Goal: Task Accomplishment & Management: Manage account settings

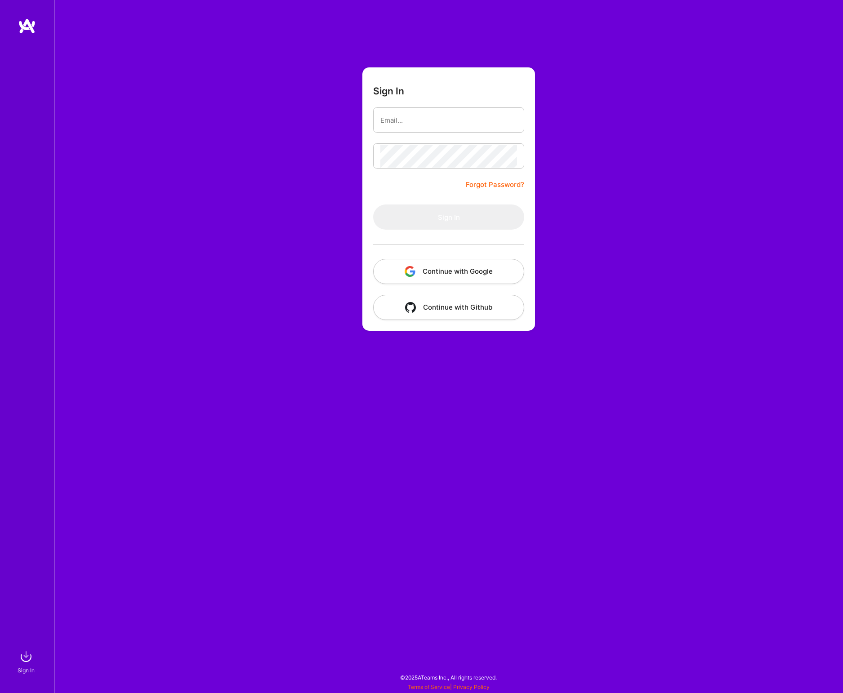
type input "[EMAIL_ADDRESS][DOMAIN_NAME]"
click at [427, 215] on button "Sign In" at bounding box center [448, 216] width 151 height 25
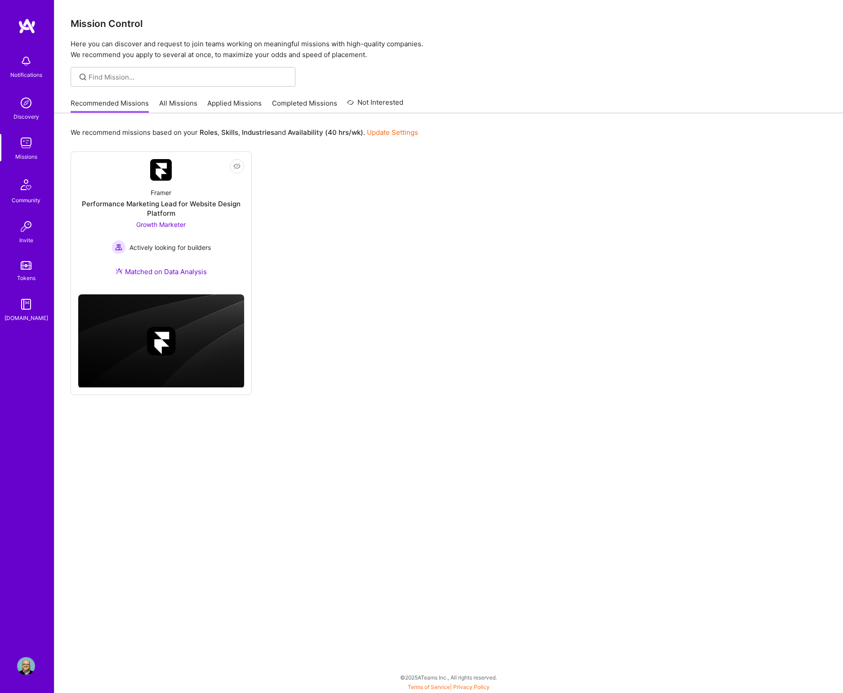
click at [214, 105] on link "Applied Missions" at bounding box center [234, 105] width 54 height 15
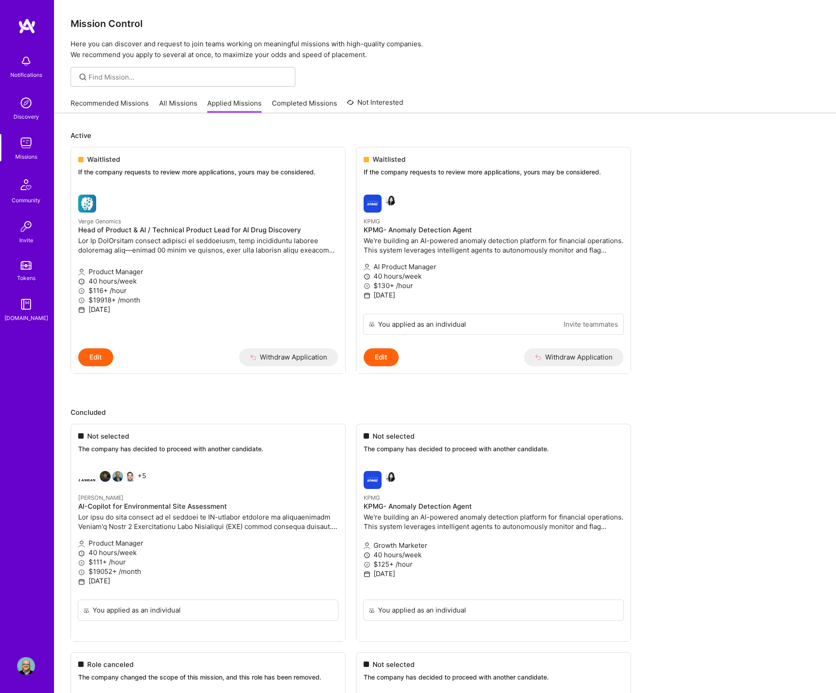
drag, startPoint x: 151, startPoint y: 313, endPoint x: 150, endPoint y: 4, distance: 308.7
